Goal: Find contact information: Find contact information

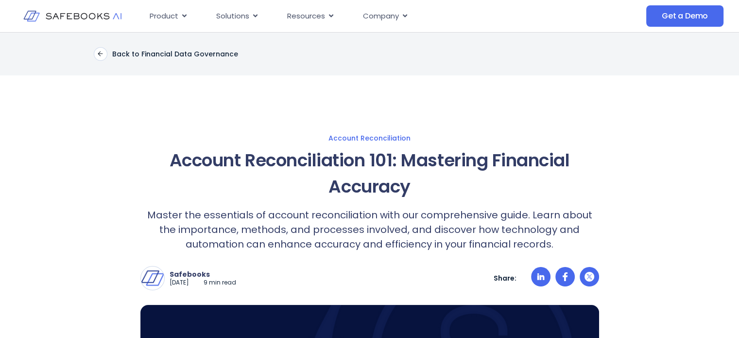
click at [83, 18] on img at bounding box center [72, 16] width 98 height 28
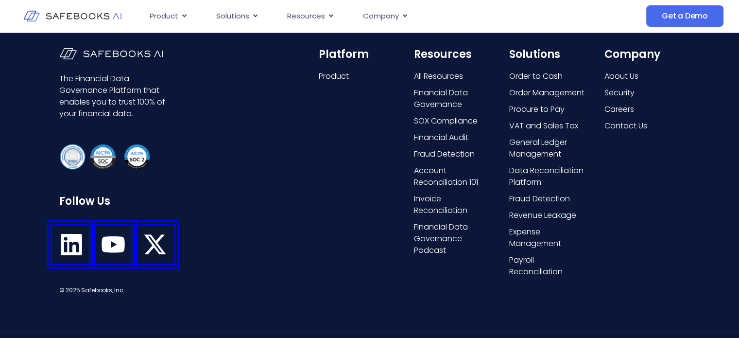
scroll to position [2482, 0]
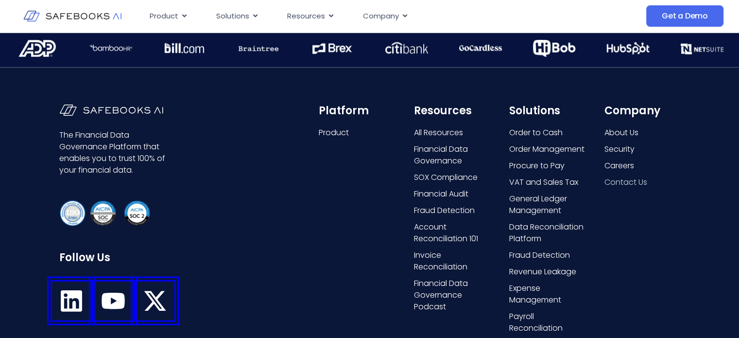
click at [634, 178] on span "Contact Us" at bounding box center [625, 182] width 43 height 12
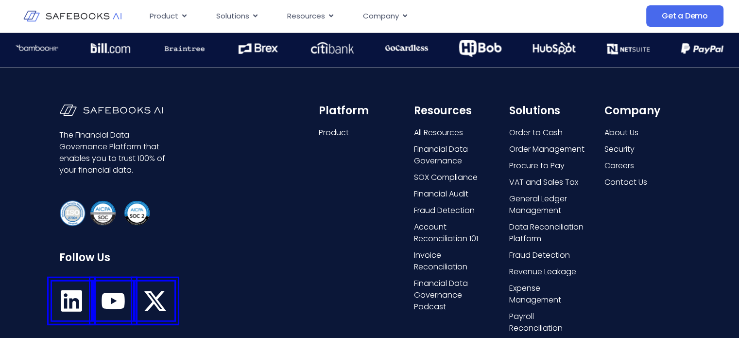
scroll to position [2481, 0]
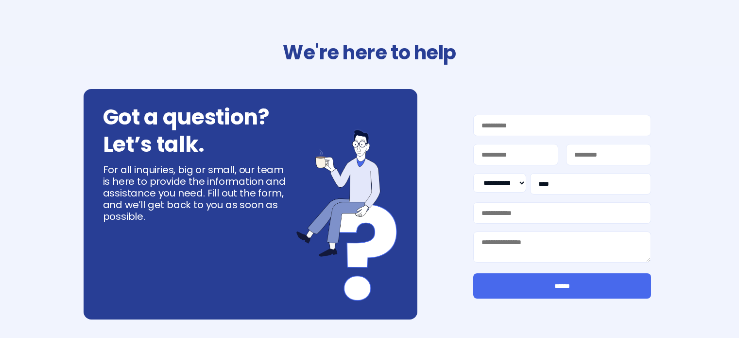
select select "**"
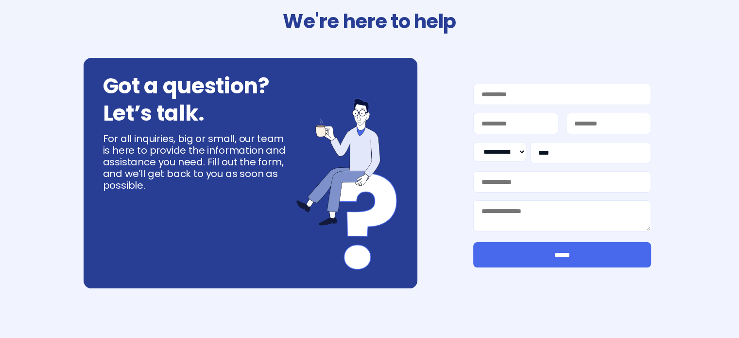
scroll to position [49, 0]
